Goal: Transaction & Acquisition: Purchase product/service

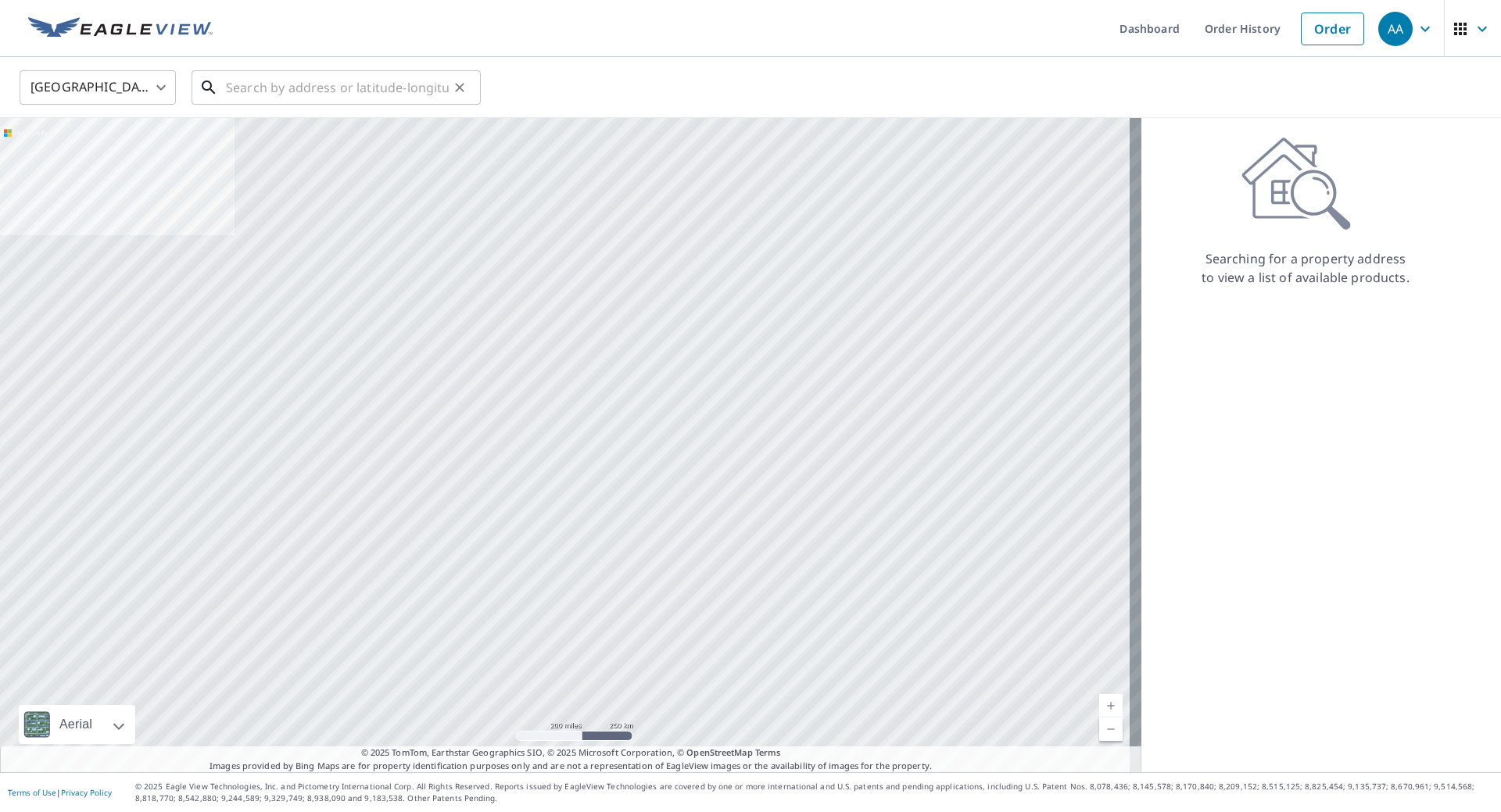
click at [295, 91] on input "text" at bounding box center [337, 88] width 223 height 44
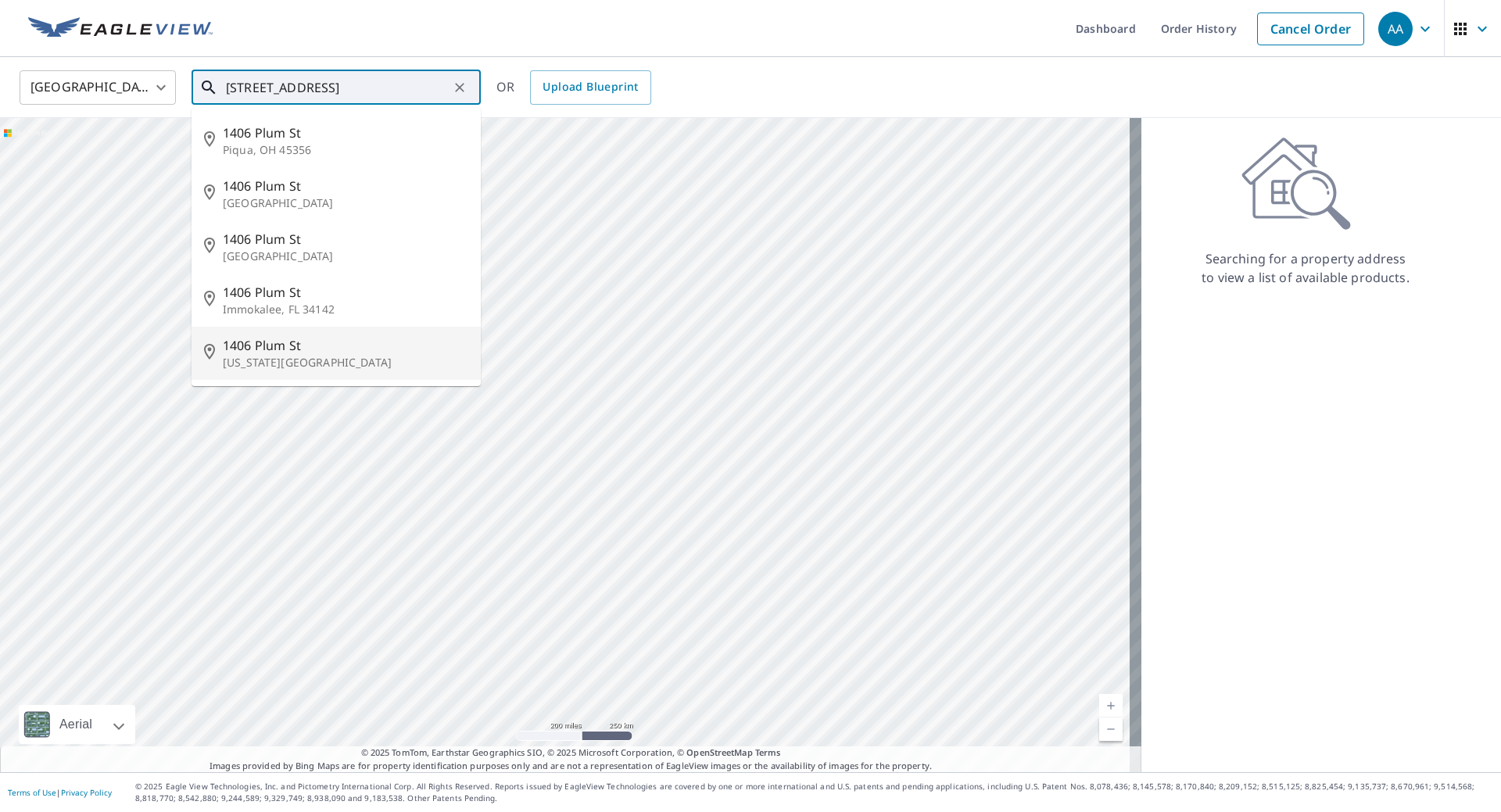
click at [376, 366] on p "[US_STATE][GEOGRAPHIC_DATA]" at bounding box center [345, 363] width 245 height 16
type input "[STREET_ADDRESS][US_STATE]"
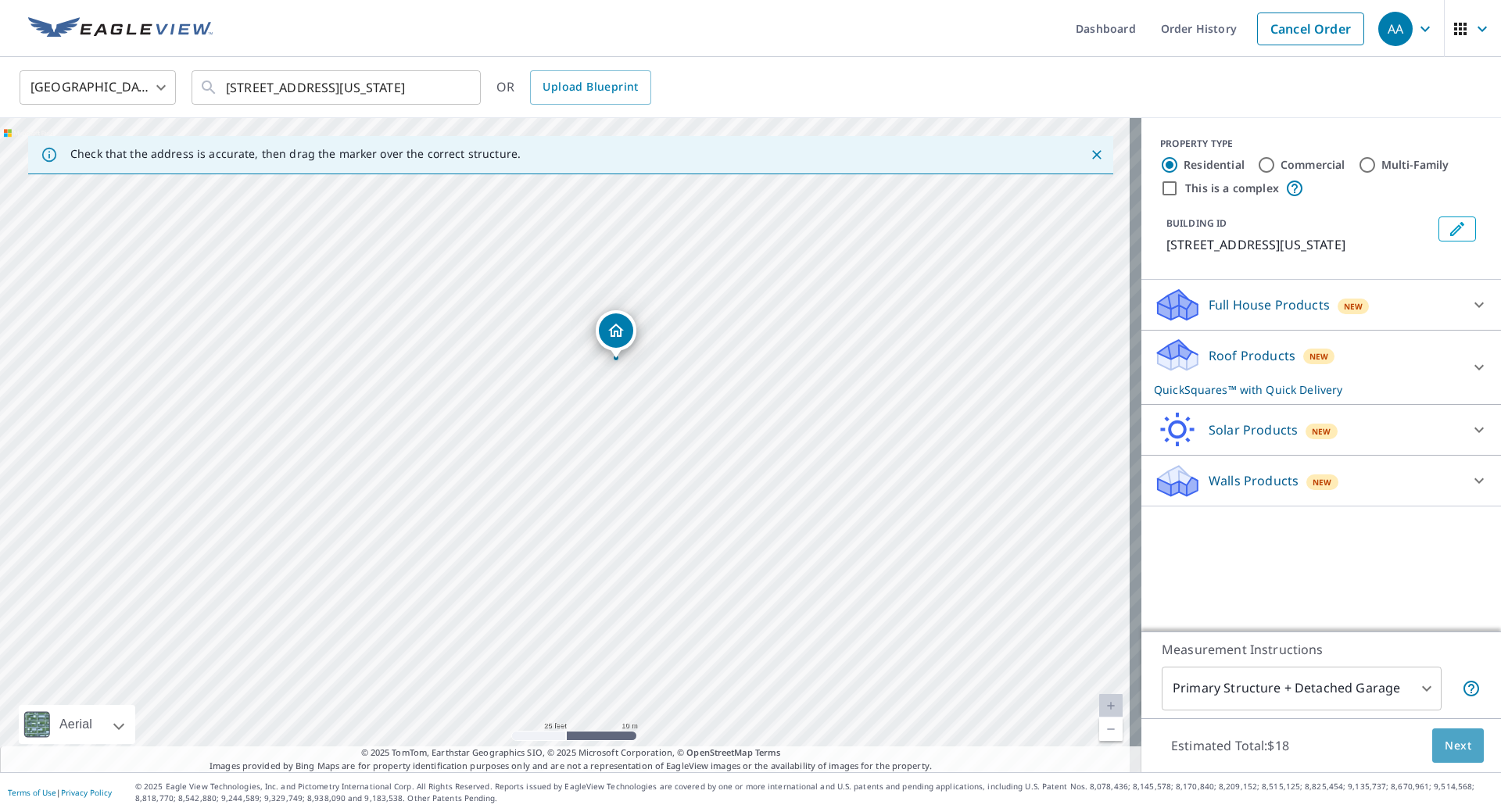
click at [1451, 753] on span "Next" at bounding box center [1458, 745] width 27 height 20
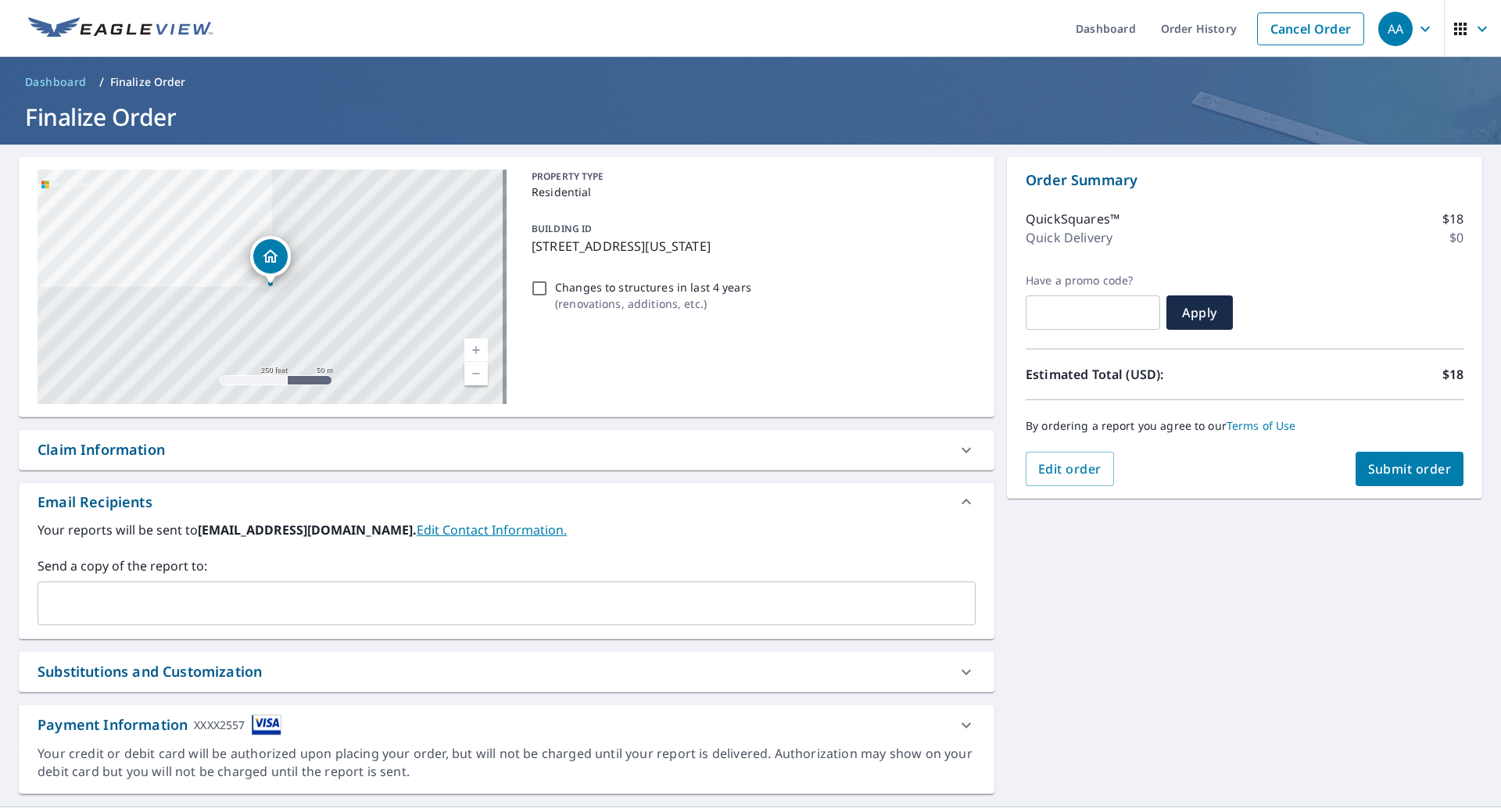
click at [1395, 475] on span "Submit order" at bounding box center [1409, 469] width 84 height 17
checkbox input "true"
